Goal: Check status

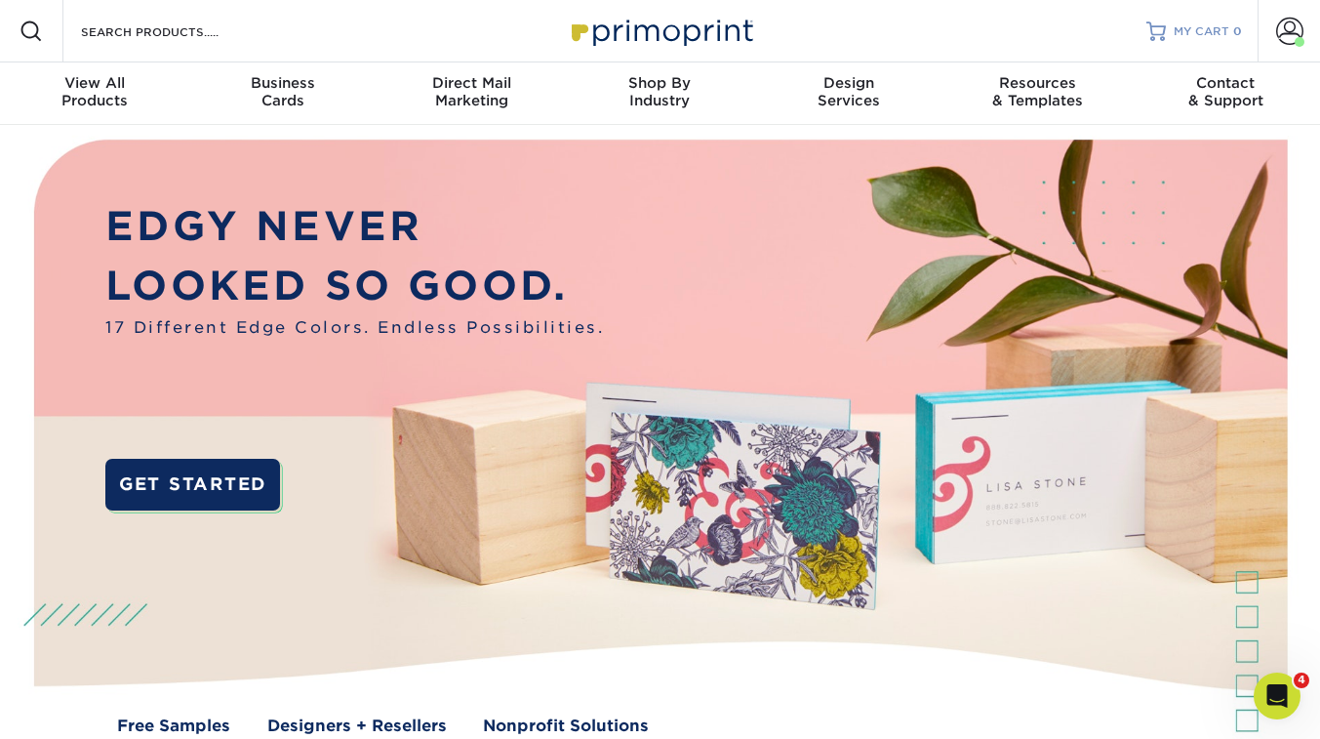
click at [1199, 28] on span "MY CART" at bounding box center [1202, 31] width 56 height 17
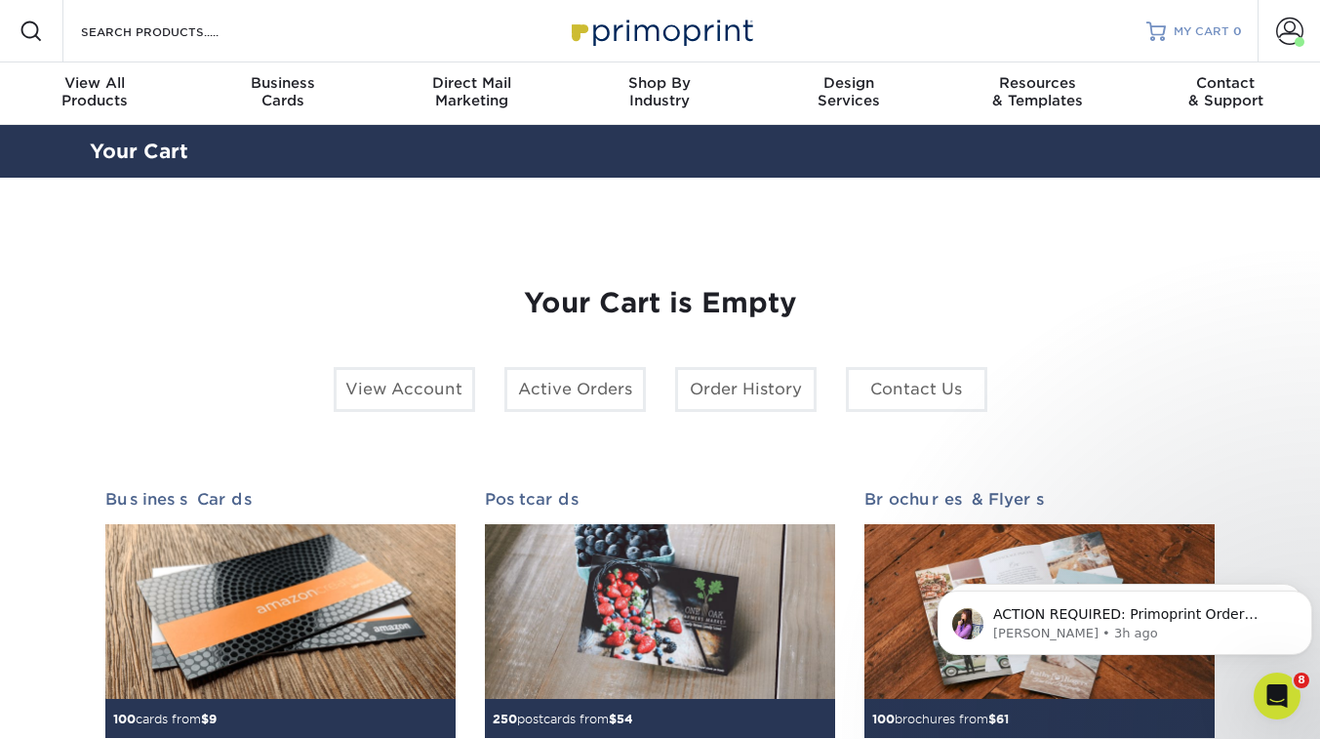
click at [1193, 21] on link "MY CART 0" at bounding box center [1194, 31] width 96 height 62
click at [1290, 40] on span at bounding box center [1289, 31] width 27 height 27
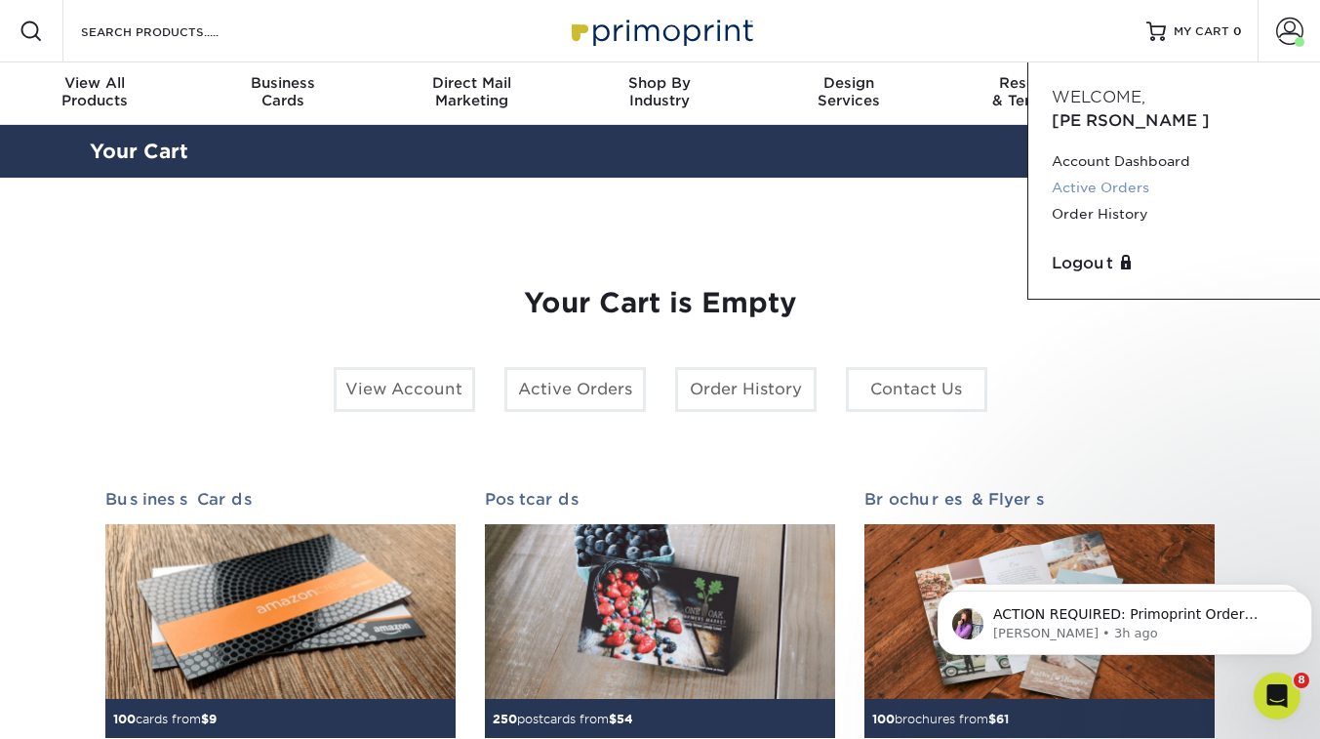
click at [1126, 175] on link "Active Orders" at bounding box center [1174, 188] width 245 height 26
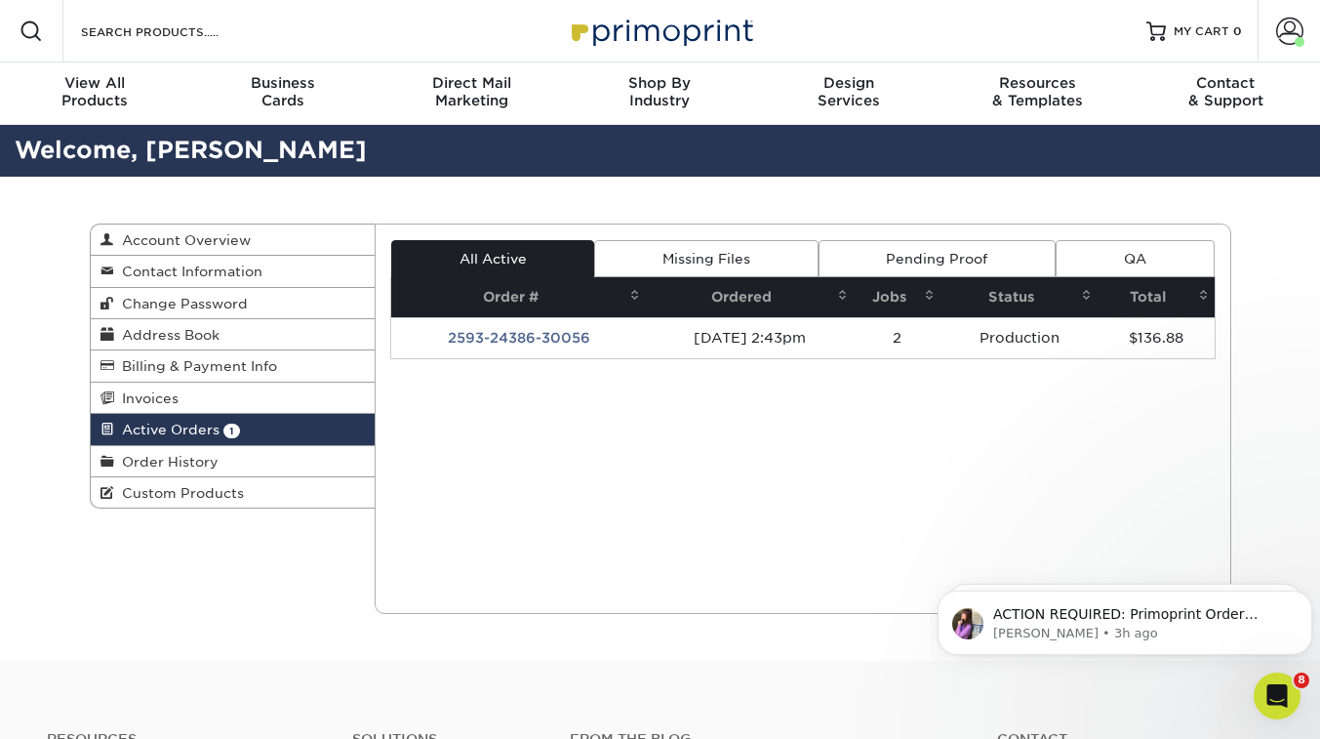
click at [197, 436] on span "Active Orders" at bounding box center [166, 429] width 105 height 16
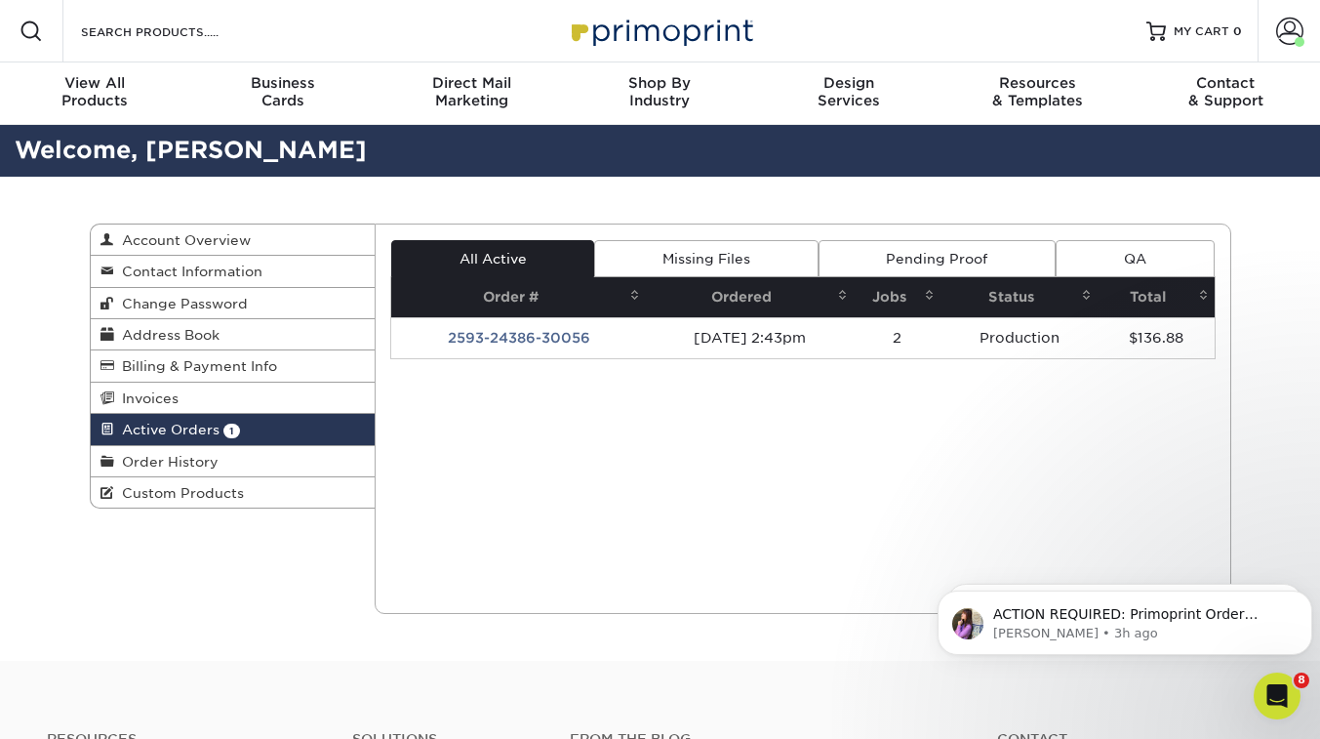
click at [197, 436] on span "Active Orders" at bounding box center [166, 429] width 105 height 16
click at [239, 440] on link "Active Orders 1" at bounding box center [233, 429] width 285 height 31
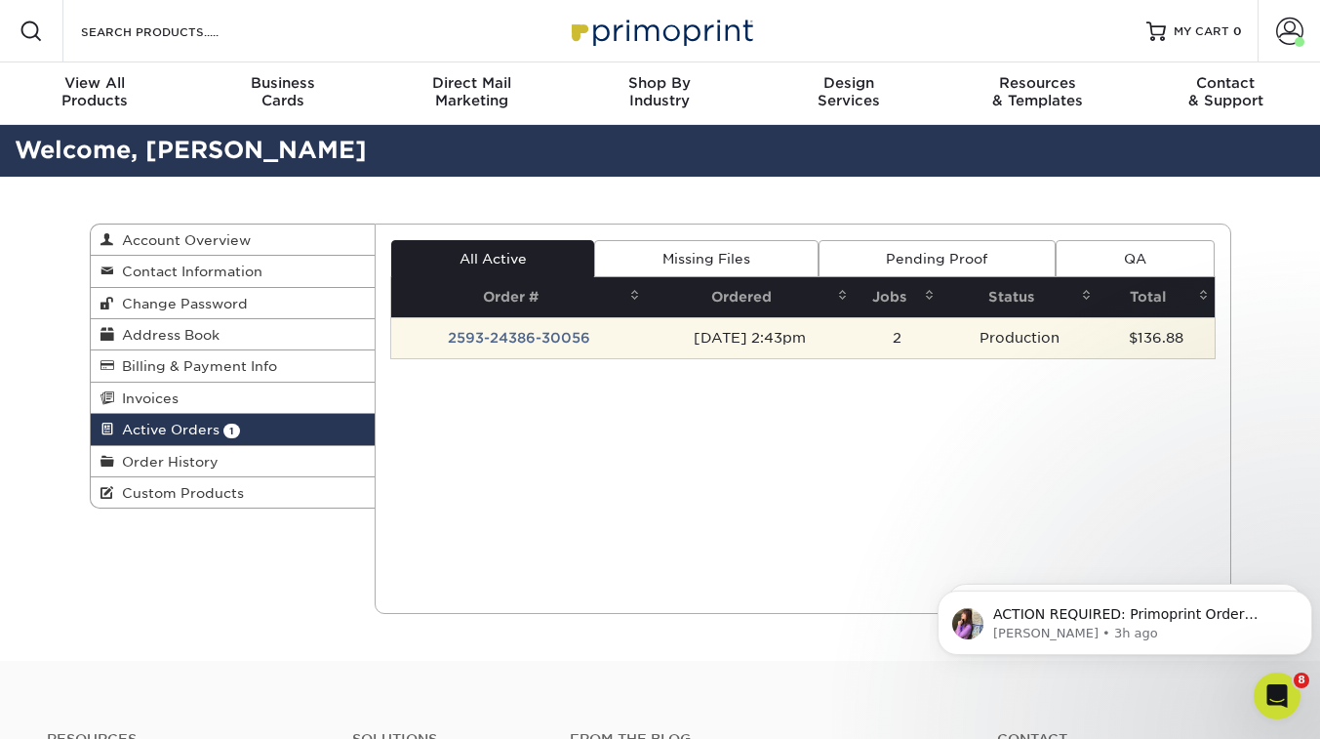
click at [661, 339] on td "09/03/2025 2:43pm" at bounding box center [749, 337] width 207 height 41
